Goal: Task Accomplishment & Management: Manage account settings

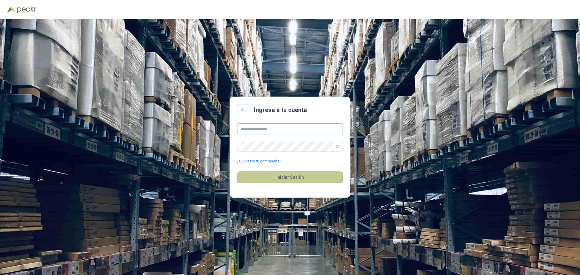
type input "**********"
click at [293, 177] on button "Iniciar Sesión" at bounding box center [290, 176] width 106 height 11
click at [338, 145] on icon "eye-invisible" at bounding box center [337, 147] width 4 height 4
click at [273, 176] on button "Iniciar Sesión" at bounding box center [290, 176] width 106 height 11
click at [257, 160] on link "¿Olvidaste tu contraseña?" at bounding box center [259, 161] width 44 height 6
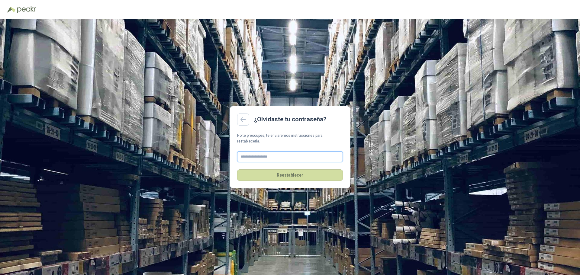
click at [250, 151] on input "text" at bounding box center [290, 156] width 106 height 11
type input "**********"
click at [277, 172] on button "Reestablecer" at bounding box center [290, 174] width 106 height 11
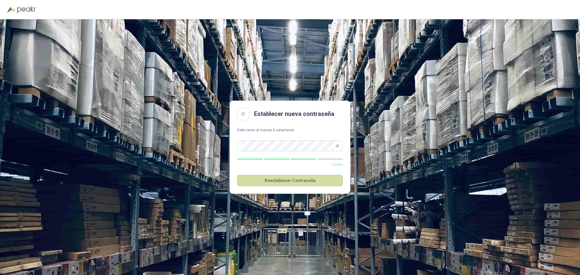
click at [448, 95] on div "Establecer nueva contraseña Debe tener al menos 6 caracteres. Fuerte Reestablec…" at bounding box center [290, 147] width 580 height 256
click at [337, 145] on icon "eye-invisible" at bounding box center [337, 146] width 4 height 4
click at [337, 145] on icon "eye" at bounding box center [337, 146] width 3 height 2
click at [303, 178] on button "Reestablecer Contraseña" at bounding box center [290, 180] width 106 height 11
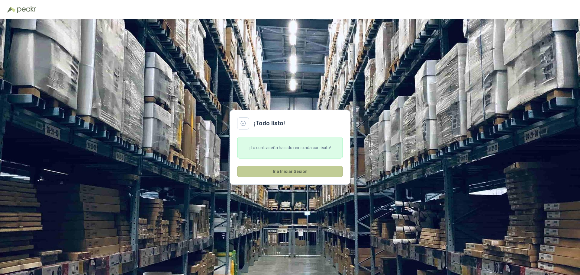
click at [279, 168] on button "Ir a Iniciar Sesión" at bounding box center [290, 171] width 106 height 11
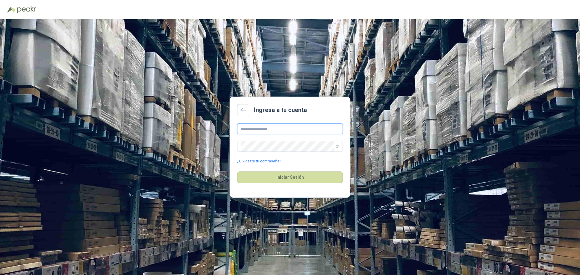
type input "**********"
click at [279, 180] on button "Iniciar Sesión" at bounding box center [290, 176] width 106 height 11
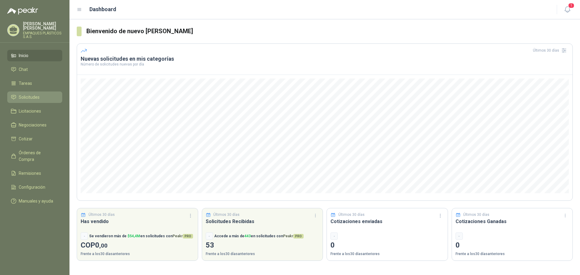
click at [31, 96] on span "Solicitudes" at bounding box center [29, 97] width 21 height 7
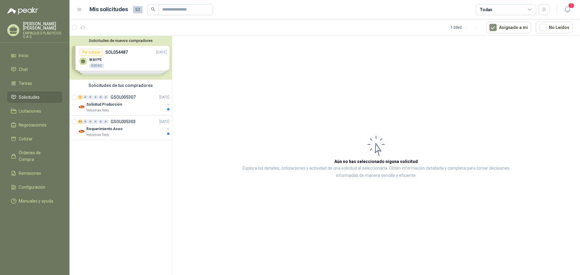
click at [119, 54] on div "Solicitudes de nuevos compradores Por cotizar SOL054487 [DATE] WAYPE 800 KG  P…" at bounding box center [120, 58] width 102 height 44
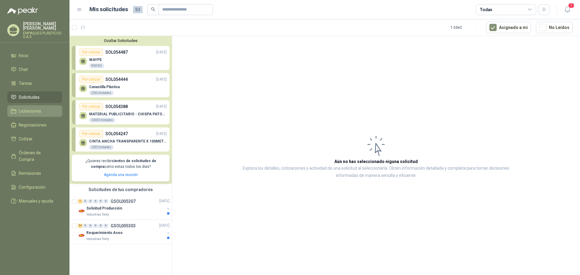
click at [29, 109] on span "Licitaciones" at bounding box center [30, 111] width 22 height 7
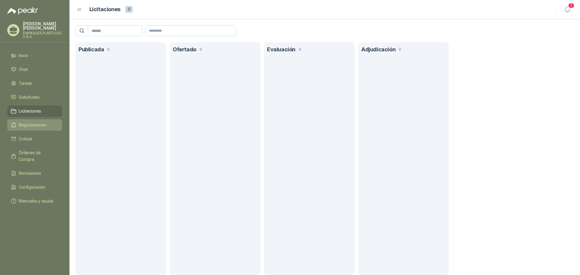
click at [27, 126] on span "Negociaciones" at bounding box center [33, 125] width 28 height 7
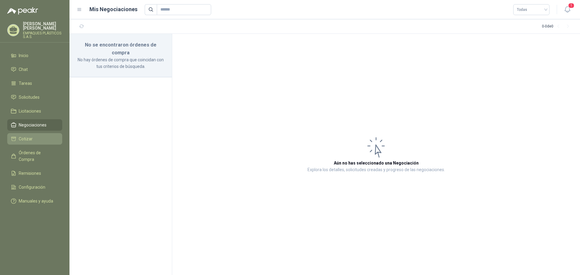
click at [25, 140] on span "Cotizar" at bounding box center [26, 139] width 14 height 7
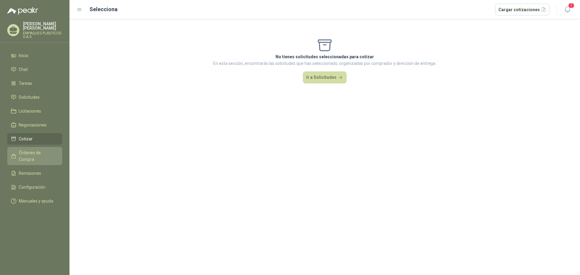
click at [30, 154] on span "Órdenes de Compra" at bounding box center [38, 155] width 38 height 13
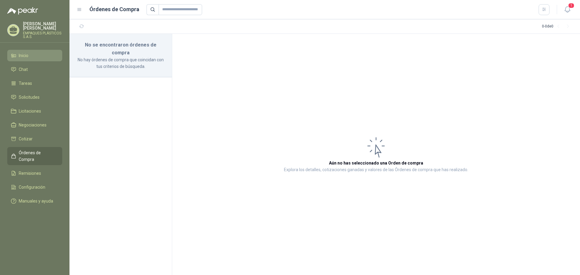
click at [28, 55] on span "Inicio" at bounding box center [24, 55] width 10 height 7
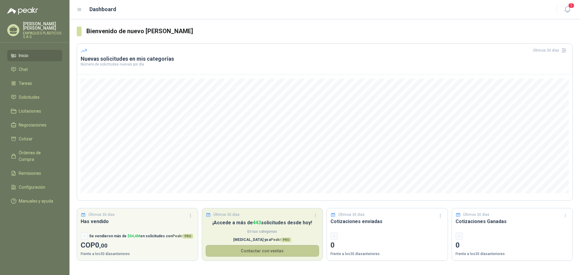
click at [259, 250] on button "Contactar con ventas" at bounding box center [263, 250] width 114 height 11
click at [281, 240] on span "PRO" at bounding box center [286, 240] width 10 height 5
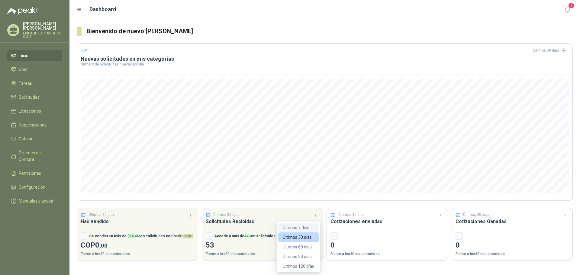
click at [300, 225] on button "Últimos 7 días" at bounding box center [298, 228] width 41 height 10
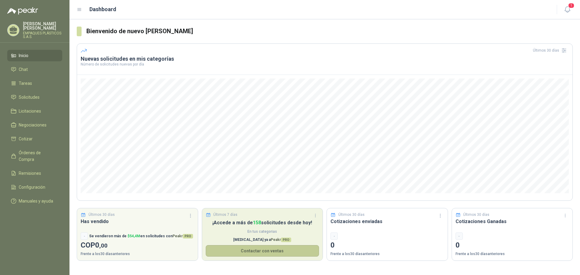
click at [270, 251] on button "Contactar con ventas" at bounding box center [263, 250] width 114 height 11
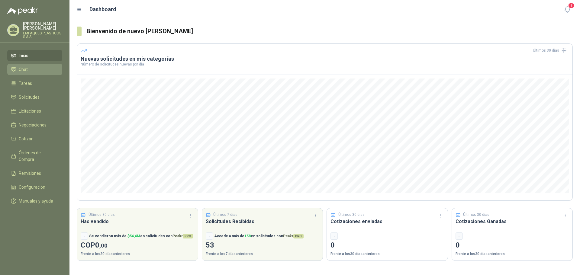
click at [27, 70] on span "Chat" at bounding box center [23, 69] width 9 height 7
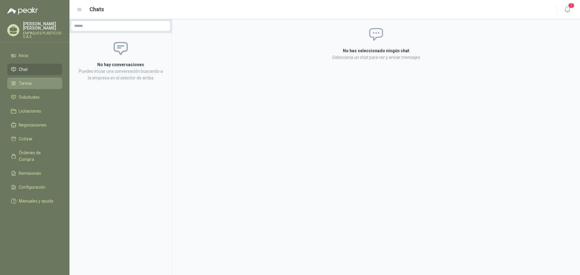
click at [27, 82] on span "Tareas" at bounding box center [25, 83] width 13 height 7
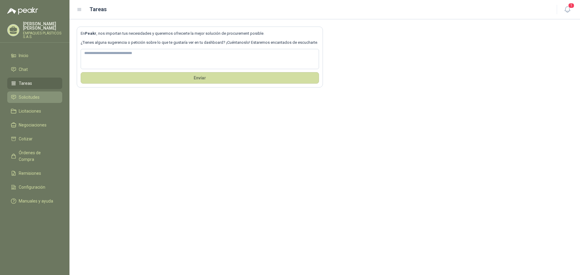
click at [27, 99] on span "Solicitudes" at bounding box center [29, 97] width 21 height 7
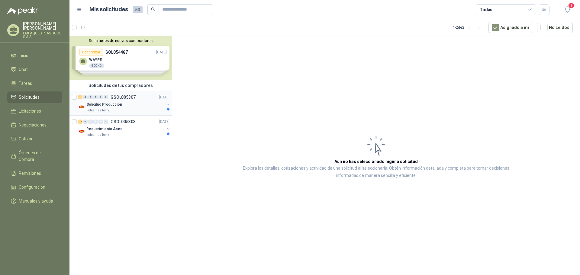
click at [99, 103] on p "Solicitud Producción" at bounding box center [104, 105] width 36 height 6
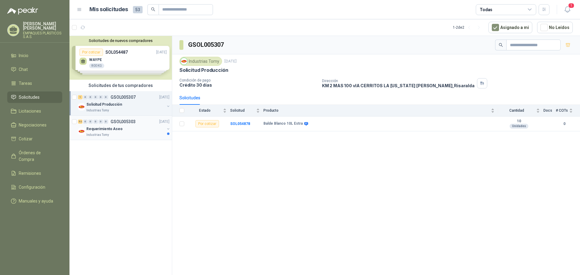
click at [116, 128] on p "Requerimiento Aseo" at bounding box center [104, 129] width 36 height 6
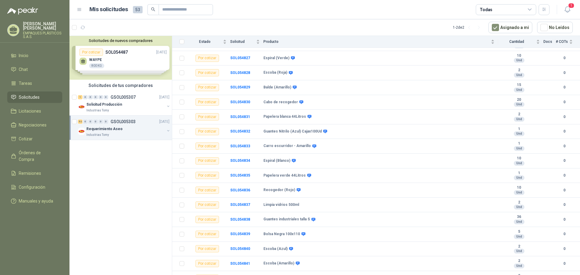
scroll to position [270, 0]
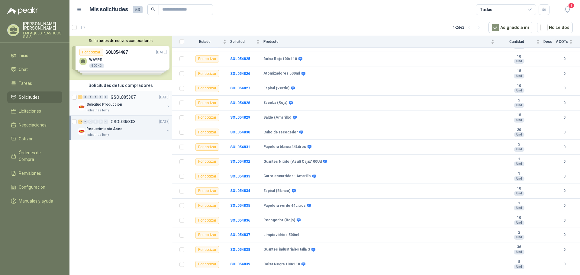
click at [126, 102] on div "Solicitud Producción" at bounding box center [125, 104] width 78 height 7
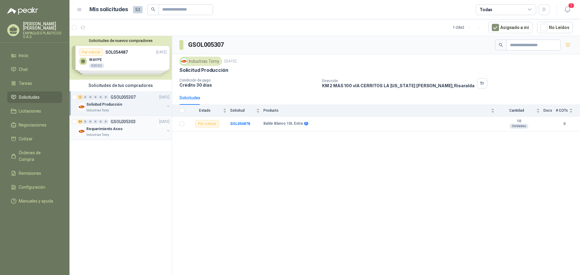
click at [106, 126] on div "Requerimiento Aseo" at bounding box center [125, 128] width 78 height 7
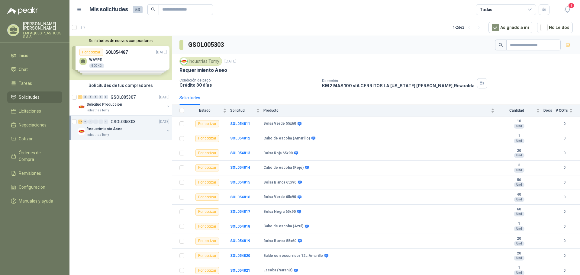
click at [89, 55] on div "Solicitudes de nuevos compradores Por cotizar SOL054487 [DATE] WAYPE 800 KG  P…" at bounding box center [120, 58] width 102 height 44
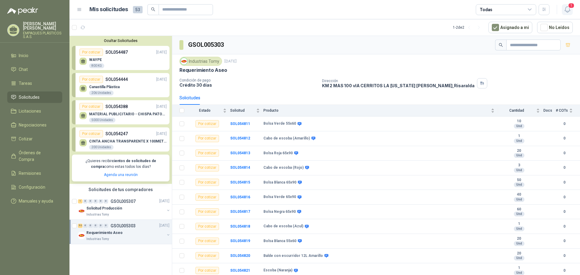
click at [571, 6] on span "1" at bounding box center [571, 6] width 7 height 6
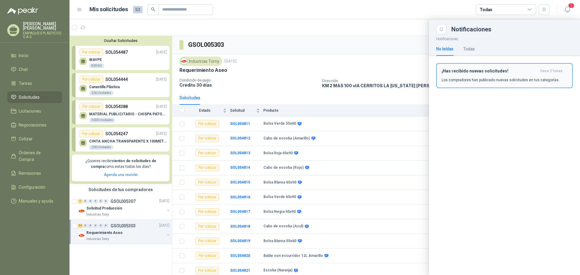
click at [471, 71] on h3 "¡Has recibido nuevas solicitudes!" at bounding box center [489, 71] width 96 height 5
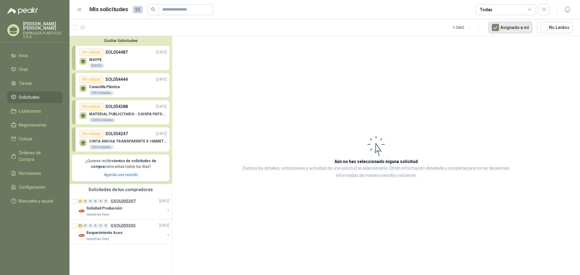
click at [515, 27] on button "Asignado a mi" at bounding box center [510, 27] width 44 height 11
click at [513, 28] on button "Asignado a mi" at bounding box center [510, 27] width 44 height 11
click at [541, 10] on icon "button" at bounding box center [543, 9] width 5 height 5
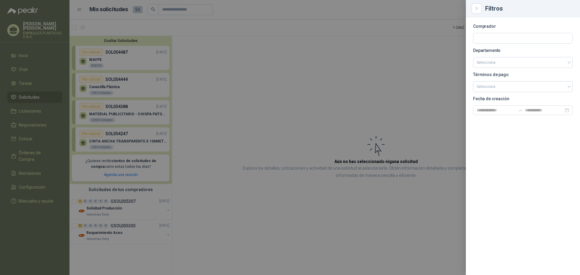
click at [396, 44] on div at bounding box center [290, 137] width 580 height 275
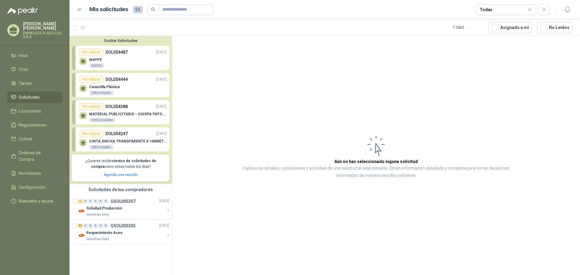
click at [531, 7] on icon at bounding box center [529, 9] width 5 height 5
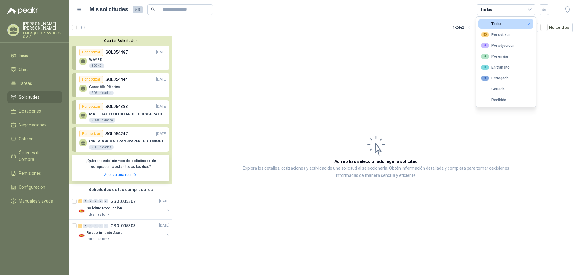
click at [531, 7] on icon at bounding box center [529, 9] width 5 height 5
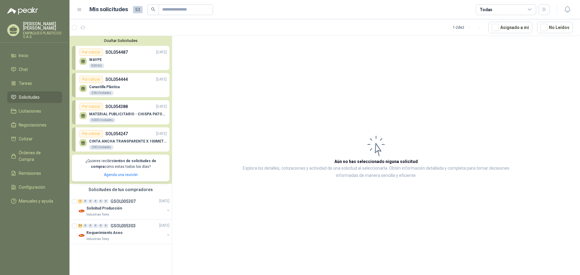
click at [136, 9] on span "53" at bounding box center [138, 9] width 10 height 7
click at [79, 8] on icon at bounding box center [79, 9] width 5 height 5
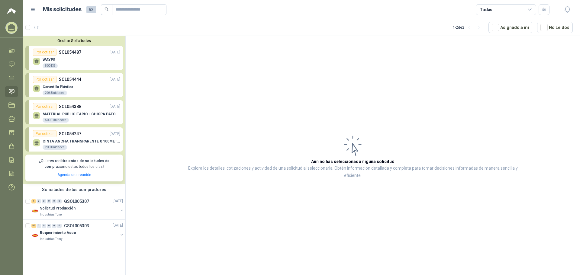
click at [93, 8] on span "53" at bounding box center [91, 9] width 10 height 7
click at [41, 10] on div "Mis solicitudes 53 Todas" at bounding box center [289, 9] width 519 height 11
click at [10, 26] on icon at bounding box center [12, 26] width 8 height 5
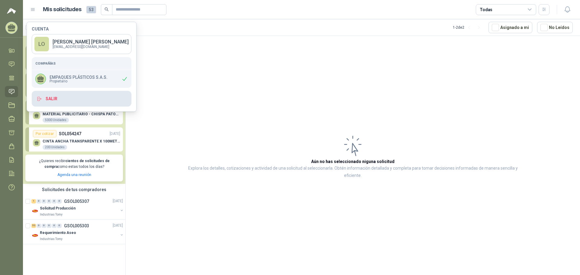
click at [47, 98] on button "Salir" at bounding box center [82, 99] width 100 height 16
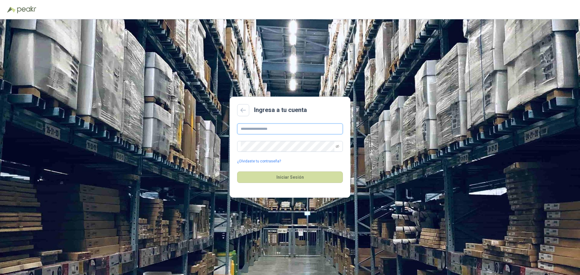
type input "**********"
